Goal: Transaction & Acquisition: Register for event/course

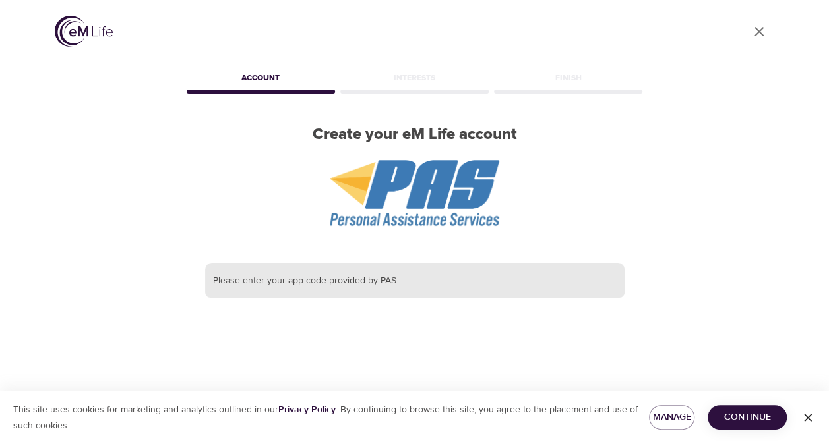
click at [371, 280] on input "text" at bounding box center [414, 281] width 419 height 36
drag, startPoint x: 371, startPoint y: 280, endPoint x: 369, endPoint y: 273, distance: 7.1
click at [369, 273] on input "WWT" at bounding box center [414, 281] width 419 height 36
type input "WWT"
click at [724, 414] on span "Continue" at bounding box center [747, 417] width 58 height 16
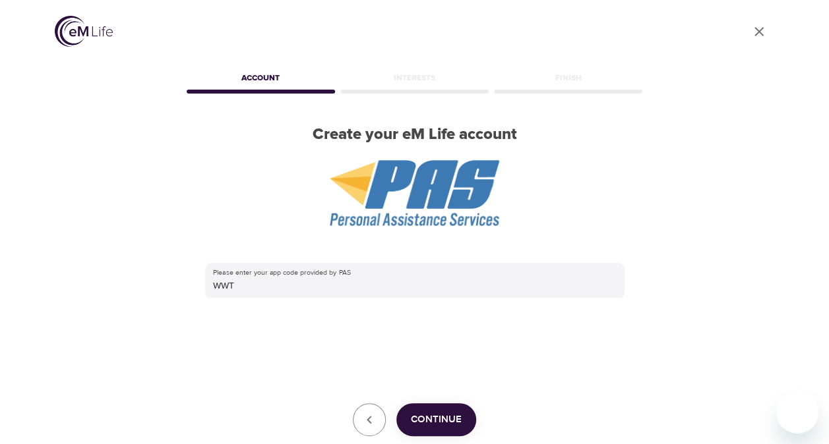
click at [448, 421] on span "Continue" at bounding box center [436, 419] width 51 height 17
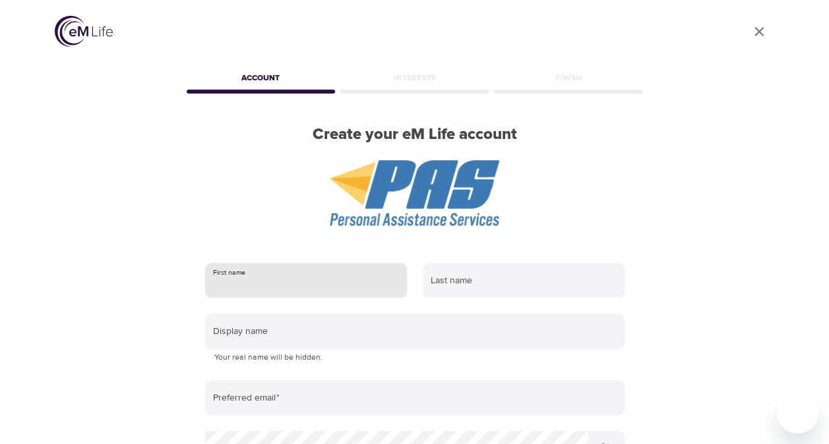
click at [349, 281] on input "text" at bounding box center [306, 281] width 202 height 36
type input "WWT-Lynne"
type input "Simmons"
type input "lynne.simmons@wwt.com"
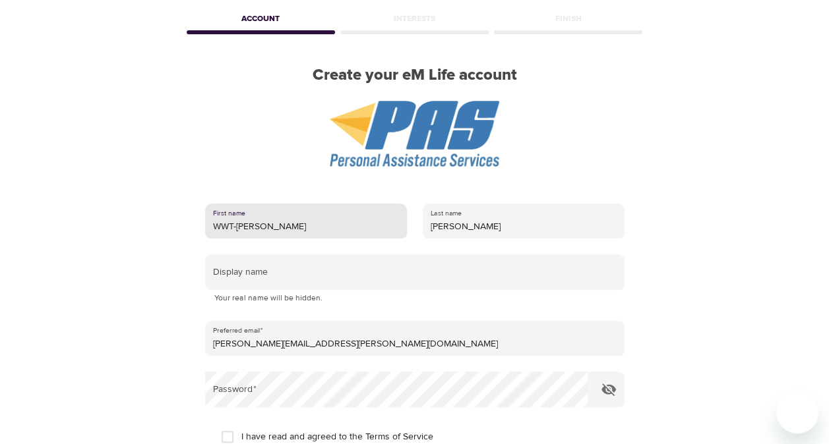
scroll to position [96, 0]
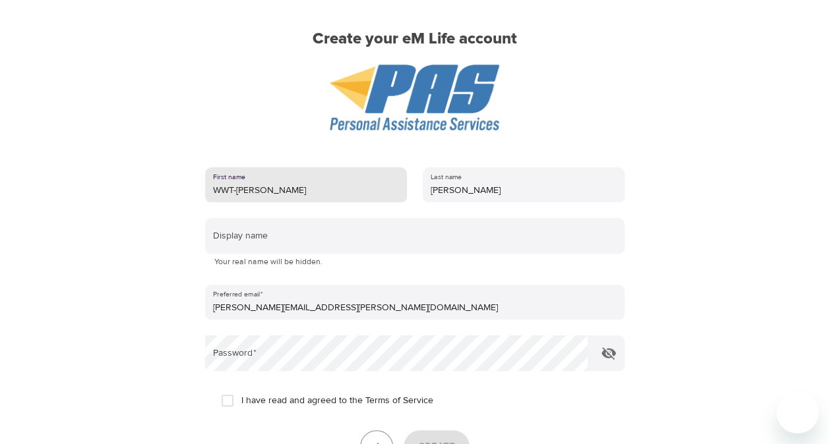
drag, startPoint x: 297, startPoint y: 185, endPoint x: 110, endPoint y: 198, distance: 187.1
click at [110, 198] on div "User Profile Account Interests Finish Create your eM Life account First name WW…" at bounding box center [415, 126] width 752 height 444
type input "Willynne"
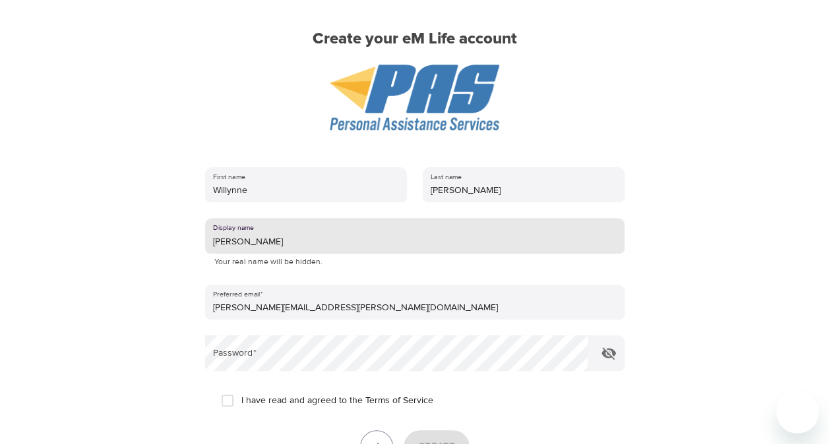
type input "Lynne"
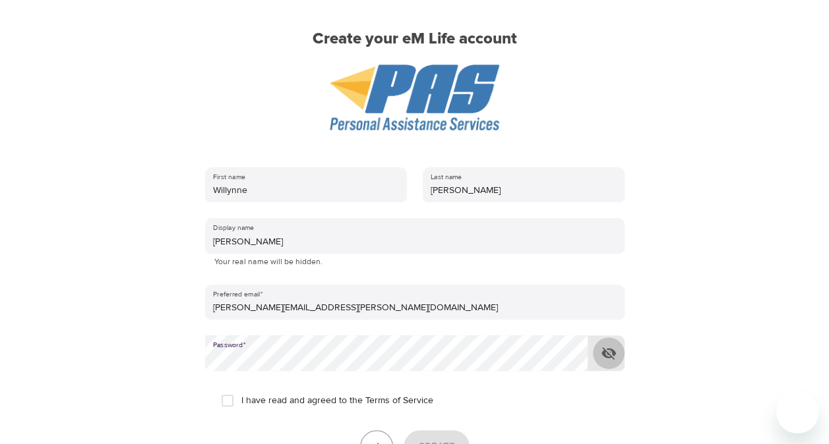
click at [613, 347] on icon "button" at bounding box center [609, 353] width 16 height 16
click at [233, 398] on input "I have read and agreed to the Terms of Service" at bounding box center [228, 401] width 28 height 28
checkbox input "true"
click at [426, 435] on button "Create" at bounding box center [437, 447] width 66 height 33
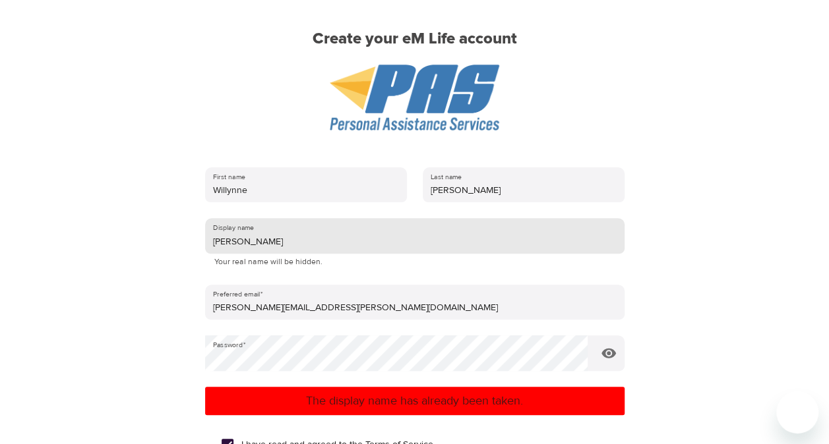
click at [238, 244] on input "Lynne" at bounding box center [414, 236] width 419 height 36
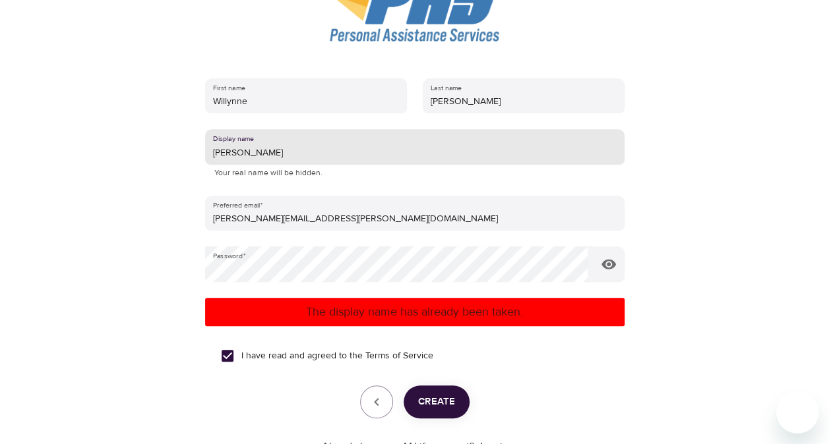
scroll to position [189, 0]
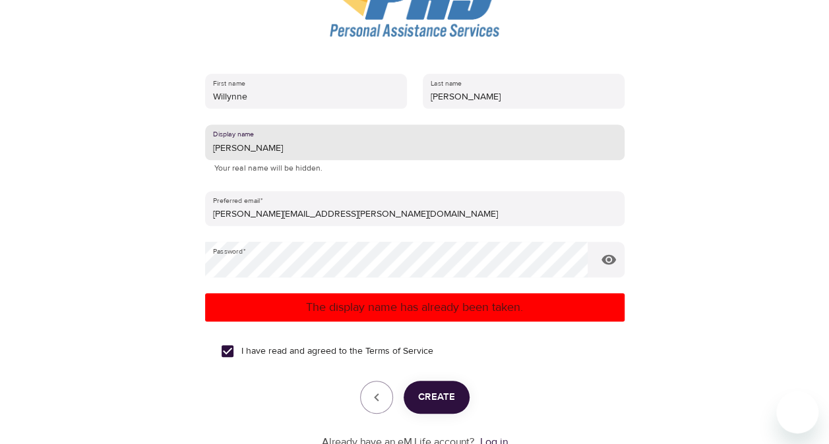
type input "[PERSON_NAME]"
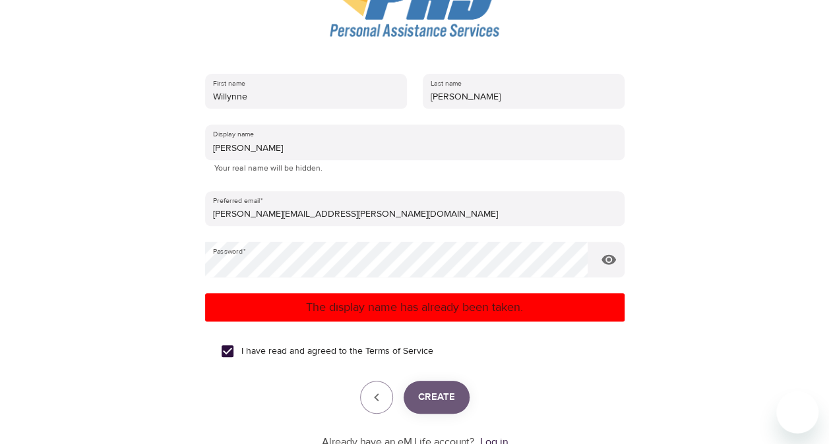
click at [443, 392] on span "Create" at bounding box center [436, 397] width 37 height 17
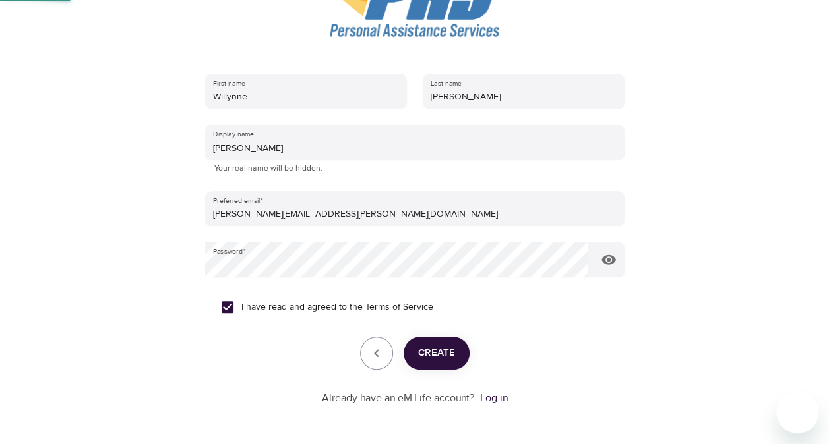
scroll to position [115, 0]
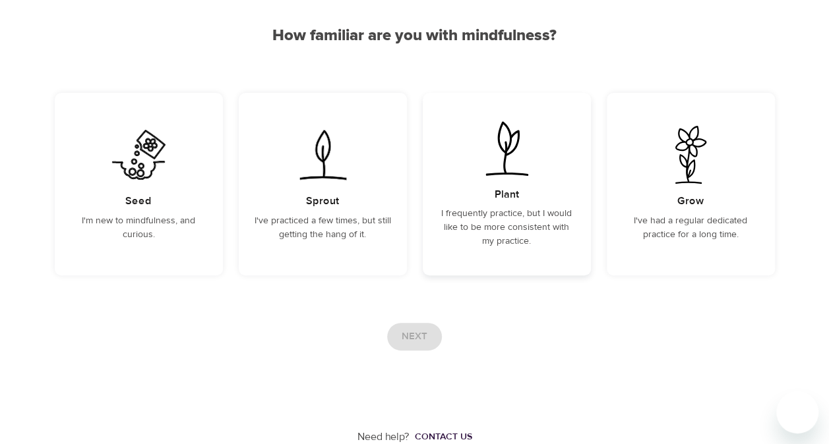
click at [482, 211] on p "I frequently practice, but I would like to be more consistent with my practice." at bounding box center [506, 228] width 136 height 42
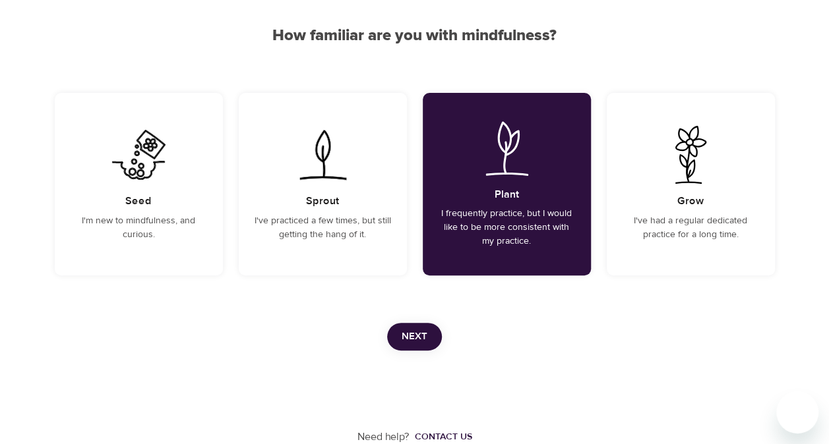
click at [413, 360] on div "Need help? Contact us" at bounding box center [415, 398] width 720 height 94
click at [412, 337] on span "Next" at bounding box center [415, 336] width 26 height 17
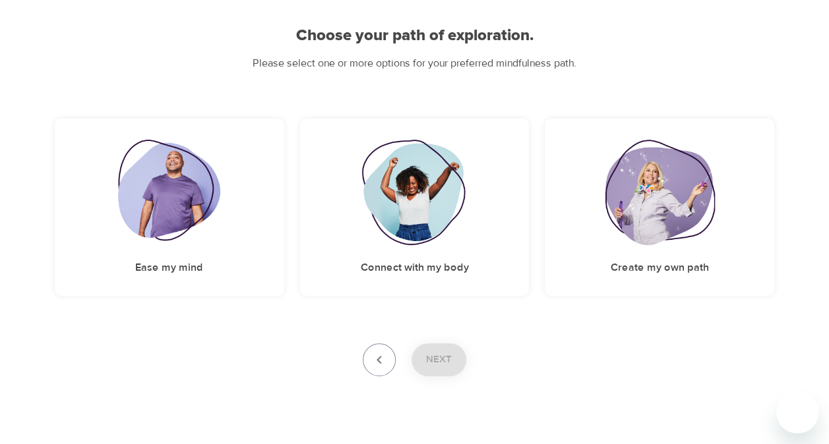
scroll to position [136, 0]
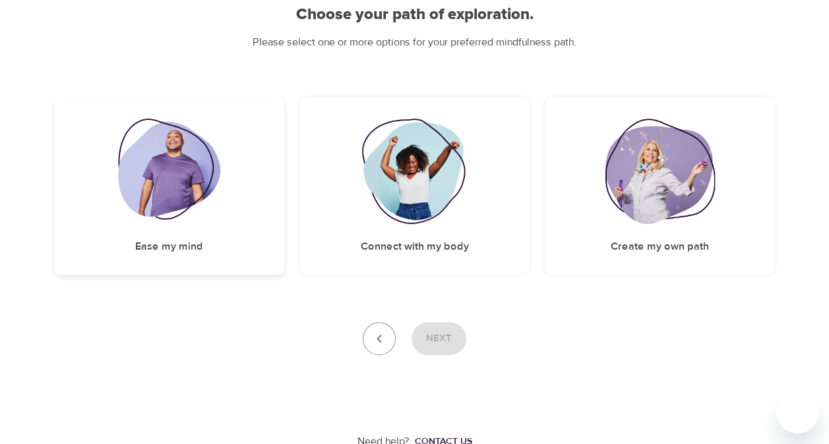
click at [179, 189] on img at bounding box center [169, 171] width 102 height 105
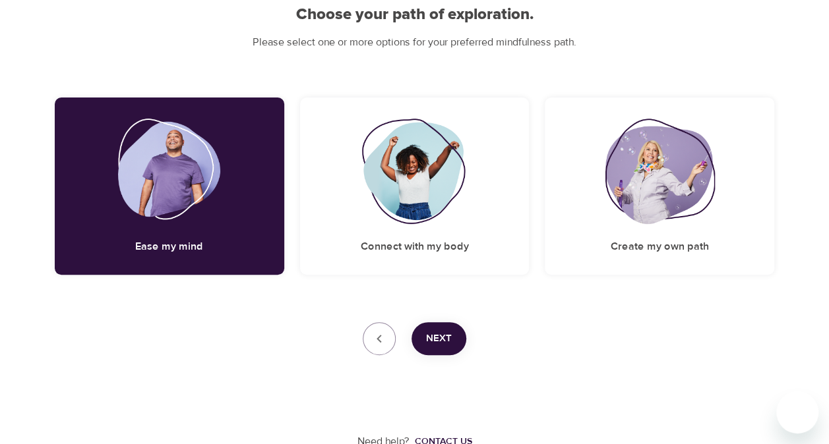
click at [462, 342] on button "Next" at bounding box center [438, 338] width 55 height 33
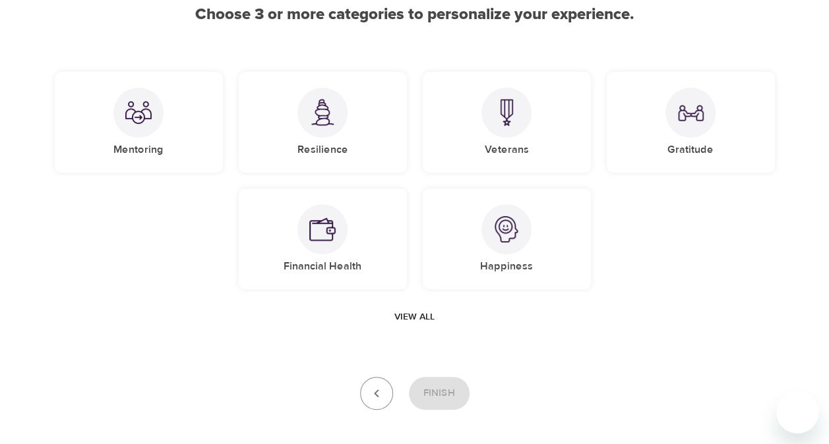
scroll to position [191, 0]
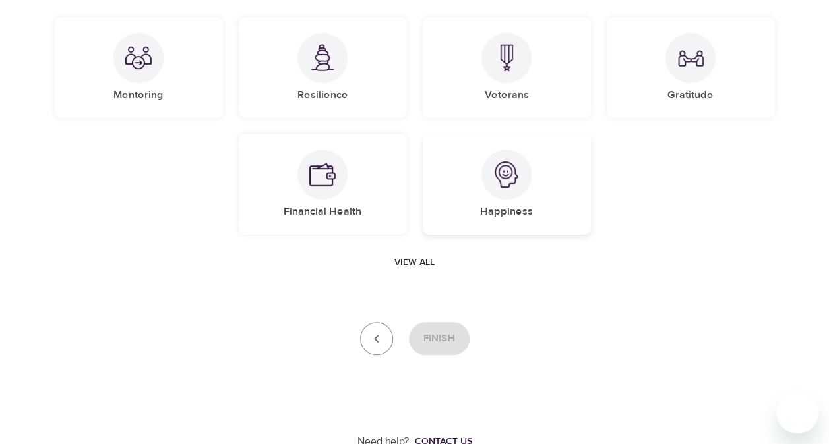
click at [501, 193] on div at bounding box center [506, 175] width 50 height 50
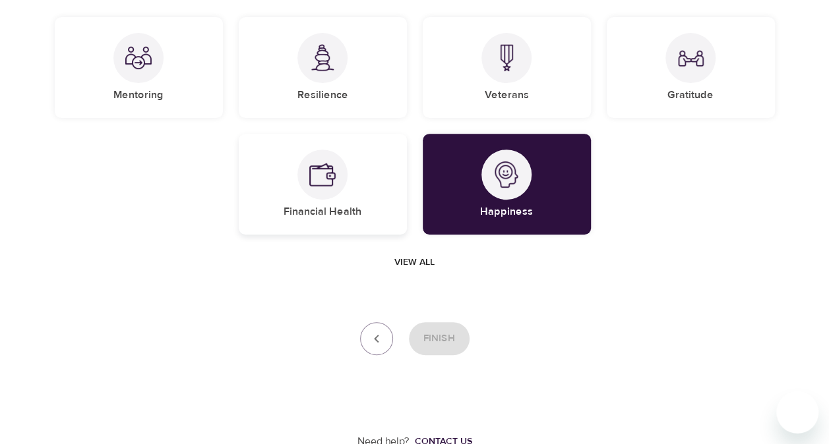
click at [320, 192] on div at bounding box center [322, 175] width 50 height 50
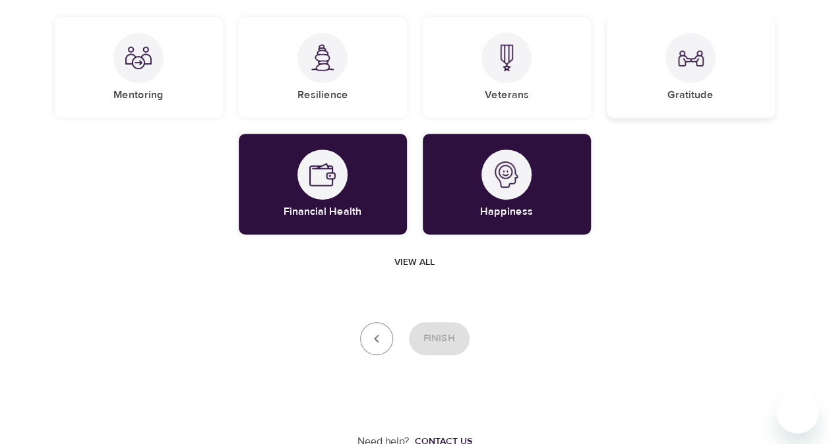
click at [667, 82] on div "Gratitude" at bounding box center [691, 67] width 168 height 101
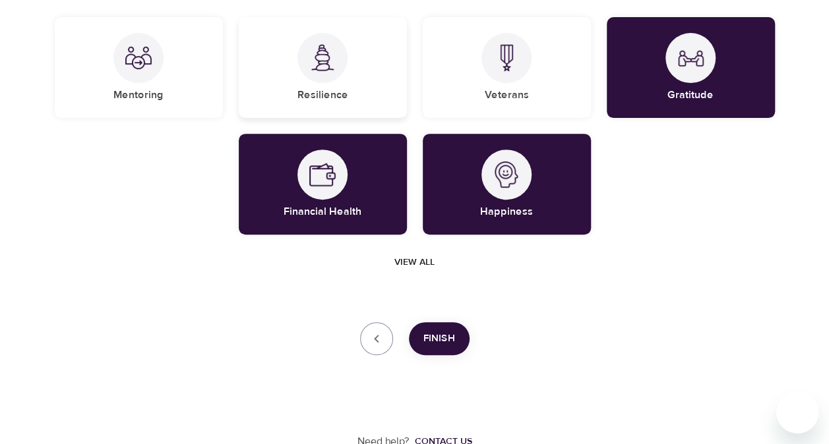
click at [344, 69] on div at bounding box center [322, 58] width 50 height 50
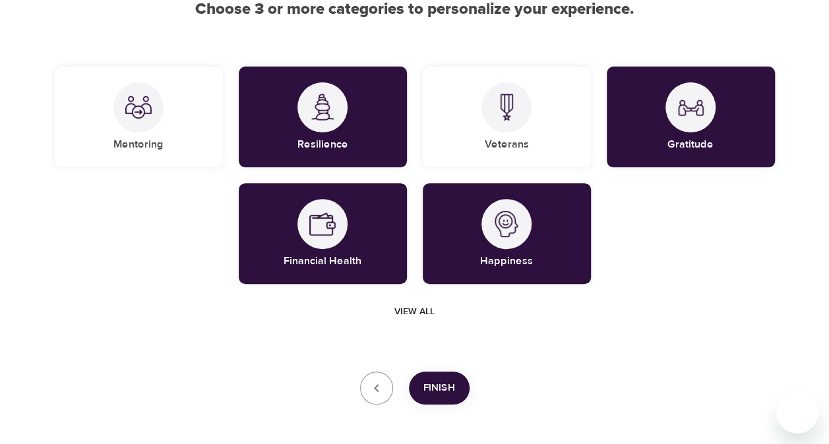
scroll to position [144, 0]
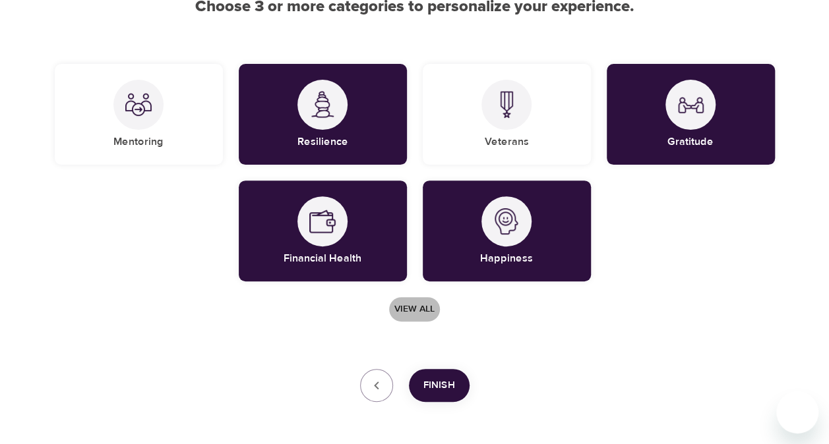
click at [397, 312] on span "View all" at bounding box center [414, 309] width 40 height 16
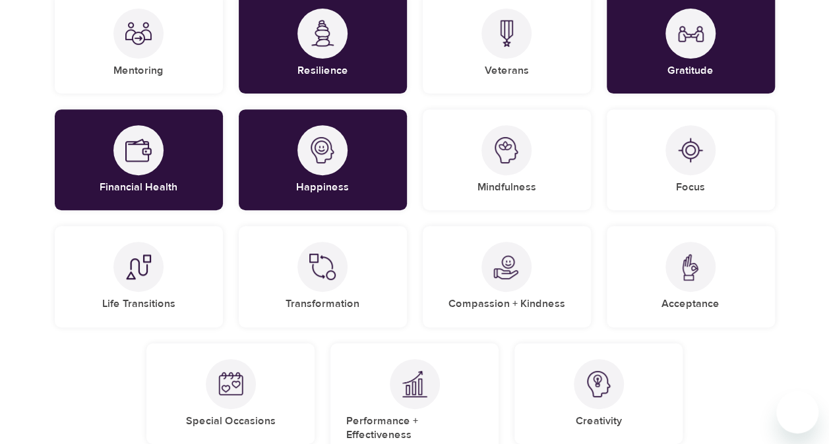
scroll to position [222, 0]
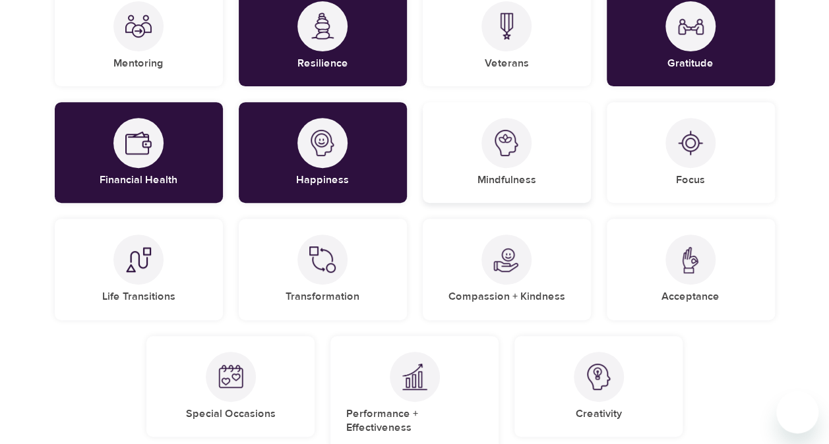
click at [486, 155] on div at bounding box center [506, 143] width 50 height 50
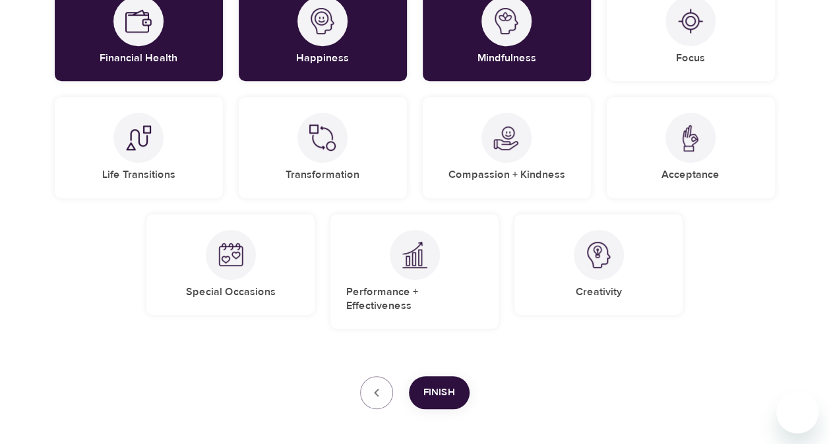
scroll to position [348, 0]
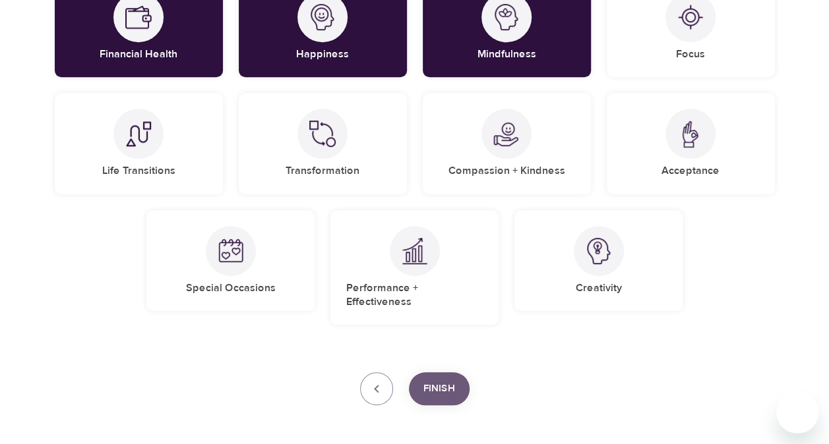
click at [432, 373] on button "Finish" at bounding box center [439, 389] width 61 height 33
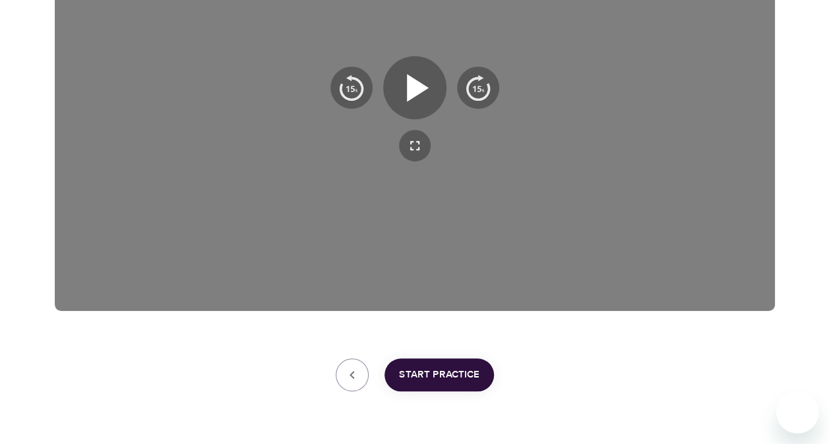
click at [479, 344] on div "User Profile Account Interests Finish Lynne-WWT, welcome to eM Life! The first …" at bounding box center [415, 79] width 752 height 813
click at [406, 101] on icon "button" at bounding box center [414, 87] width 47 height 47
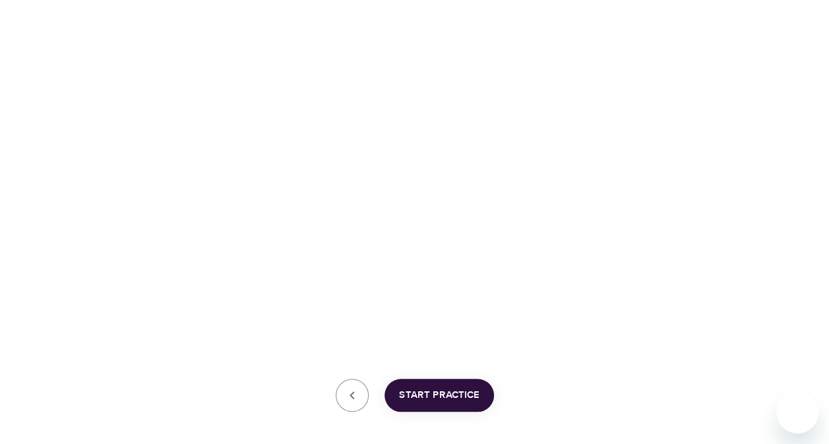
scroll to position [322, 0]
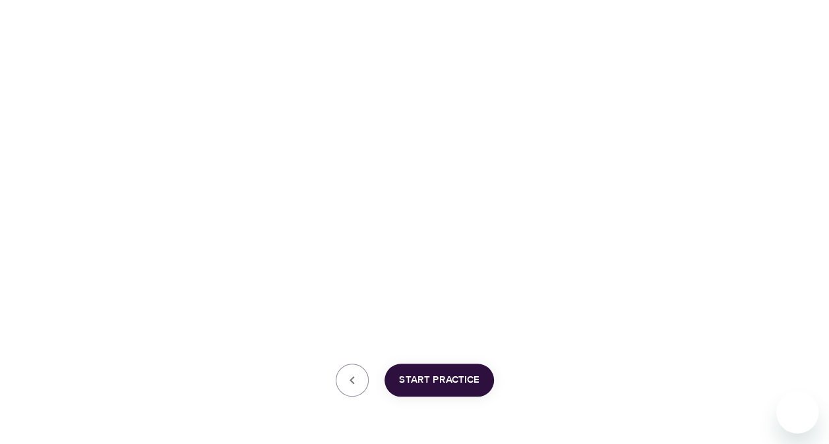
click at [462, 377] on span "Start Practice" at bounding box center [439, 380] width 80 height 17
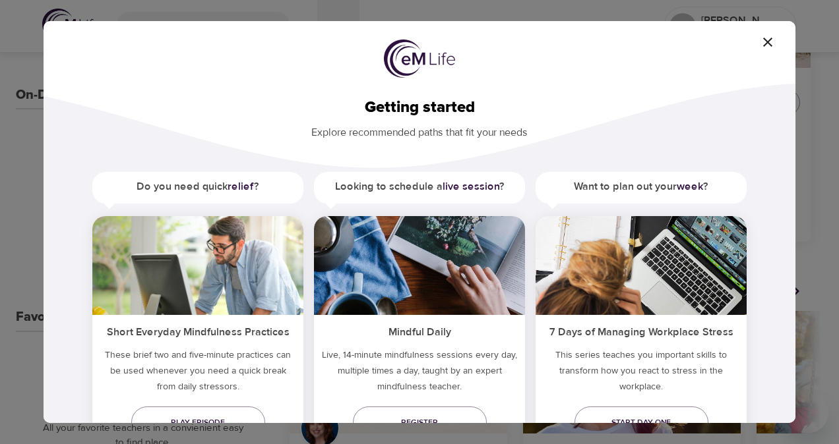
click at [774, 142] on div "Getting started Explore recommended paths that fit your needs Do you need quick…" at bounding box center [420, 278] width 752 height 402
click at [422, 417] on span "Register" at bounding box center [419, 423] width 113 height 14
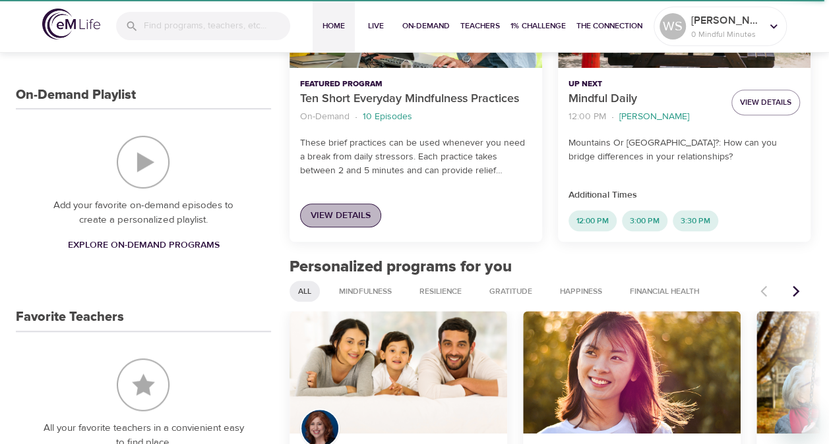
click at [340, 215] on span "View Details" at bounding box center [341, 216] width 60 height 16
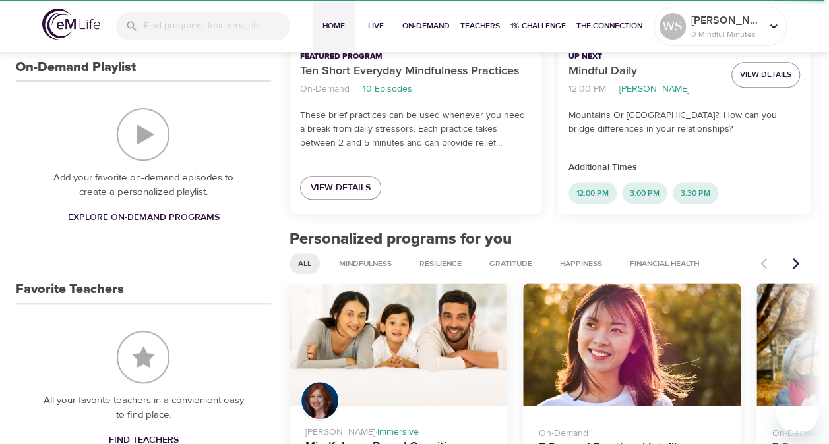
scroll to position [340, 0]
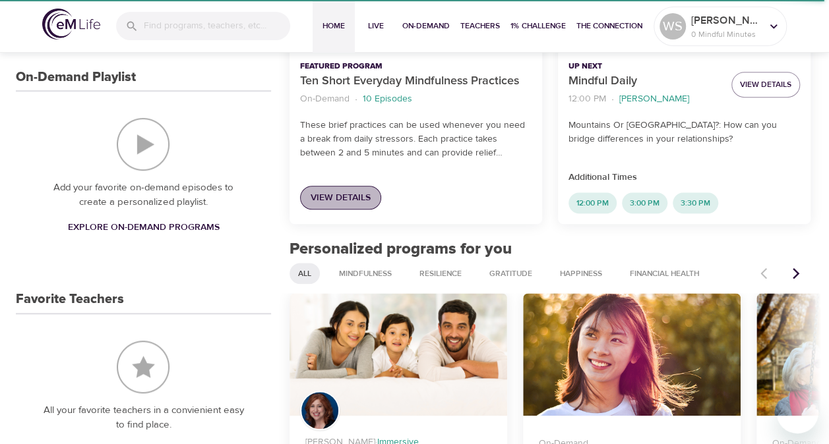
click at [338, 199] on span "View Details" at bounding box center [341, 198] width 60 height 16
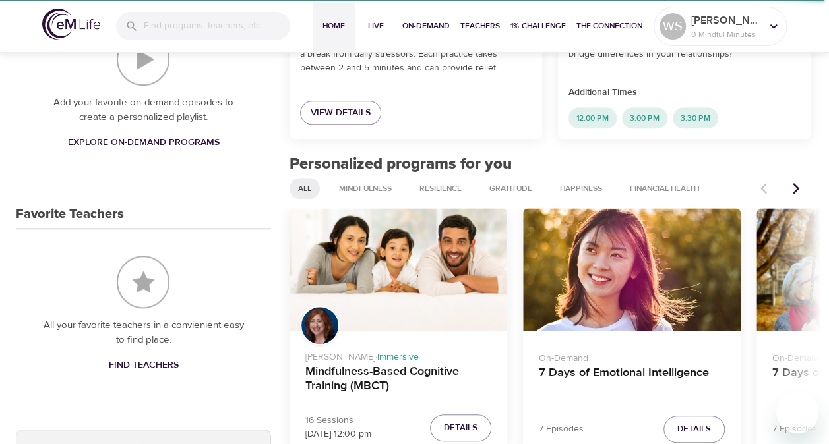
scroll to position [429, 0]
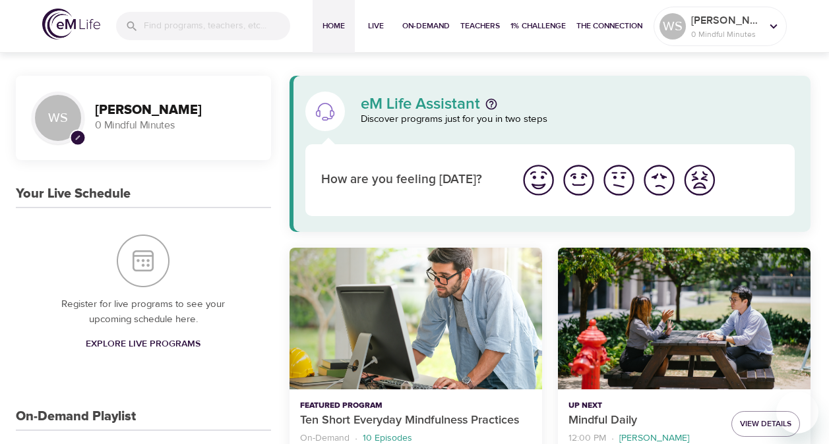
scroll to position [429, 0]
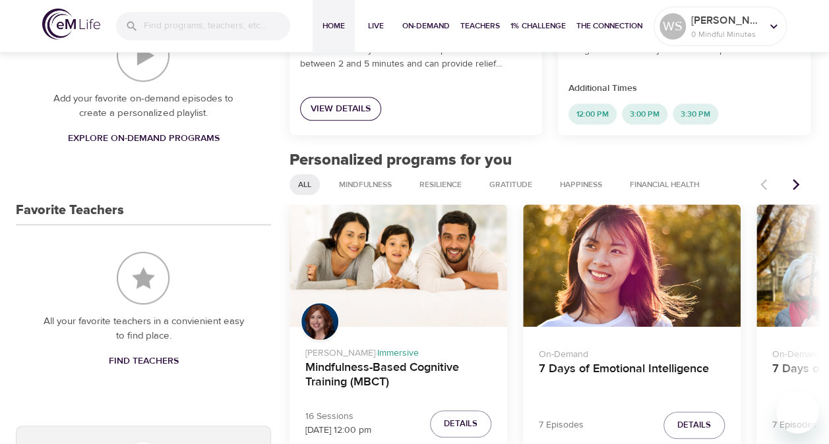
click at [347, 106] on span "View Details" at bounding box center [341, 109] width 60 height 16
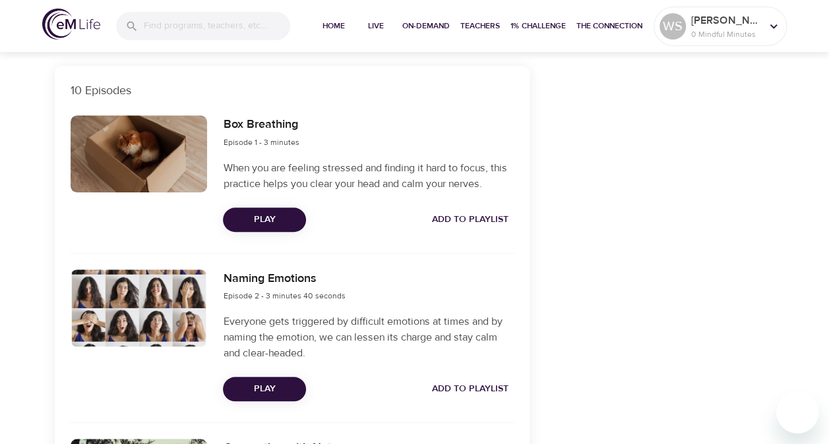
scroll to position [427, 0]
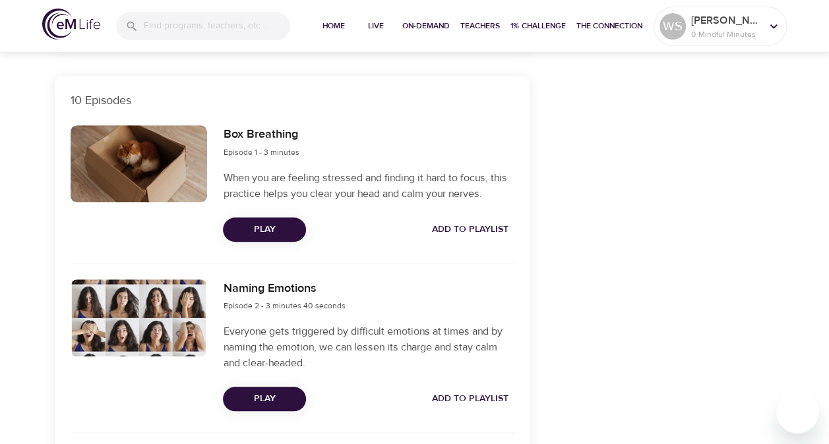
click at [285, 224] on span "Play" at bounding box center [264, 230] width 62 height 16
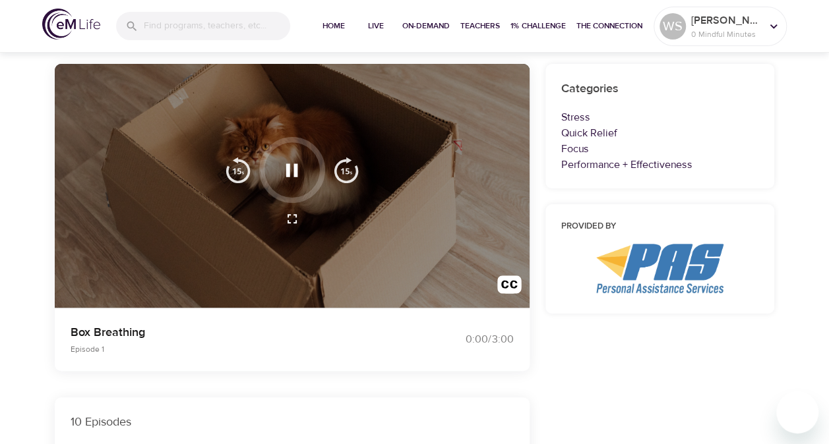
scroll to position [100, 0]
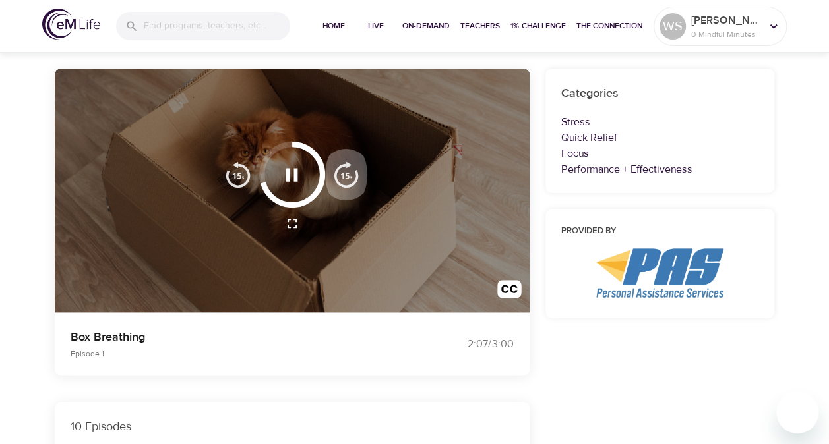
click at [357, 177] on img "button" at bounding box center [346, 175] width 26 height 26
click at [351, 174] on img "button" at bounding box center [346, 175] width 26 height 26
click at [285, 181] on icon "button" at bounding box center [291, 175] width 23 height 23
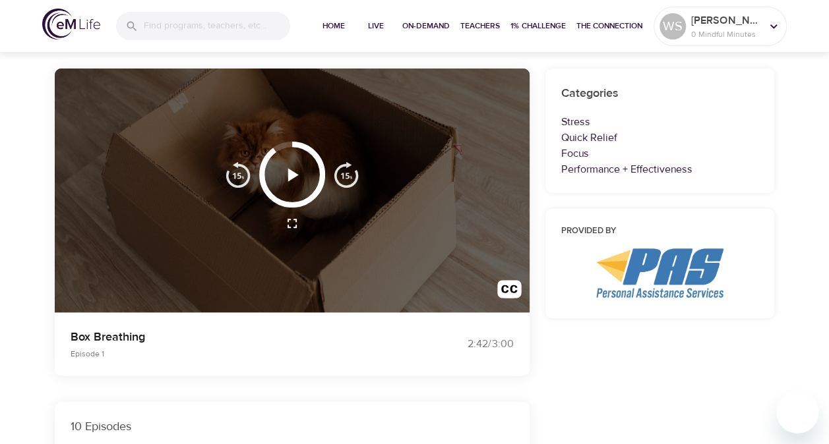
click at [295, 178] on icon "button" at bounding box center [291, 175] width 23 height 23
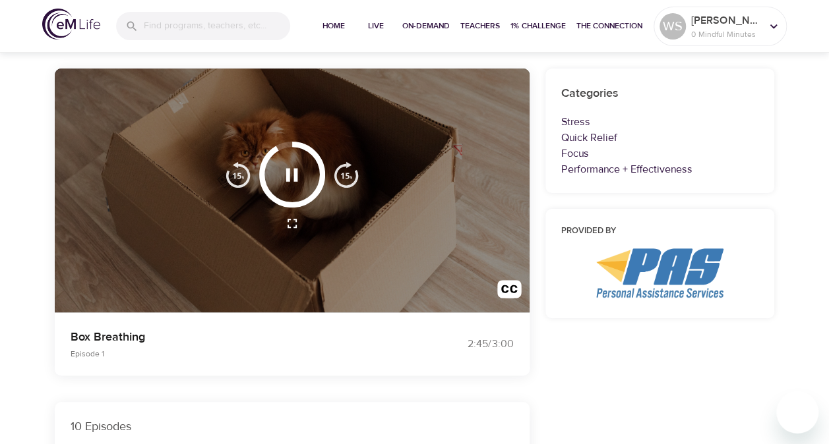
click at [361, 218] on div at bounding box center [292, 224] width 150 height 32
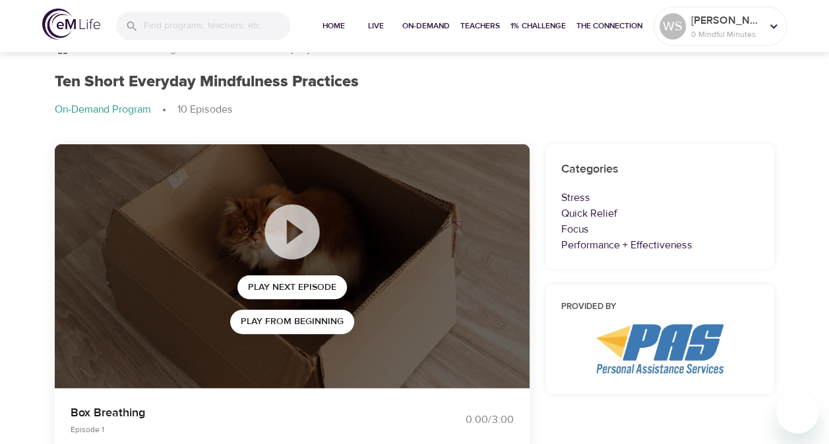
scroll to position [0, 0]
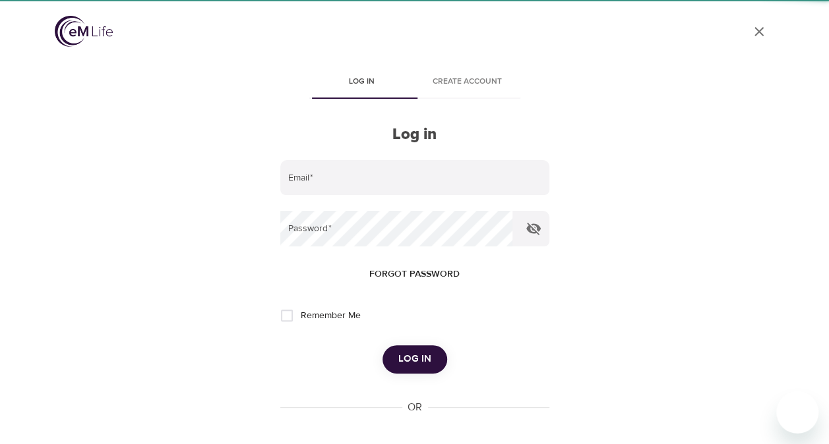
type input "lynne.simmons@wwt.com"
